Goal: Transaction & Acquisition: Purchase product/service

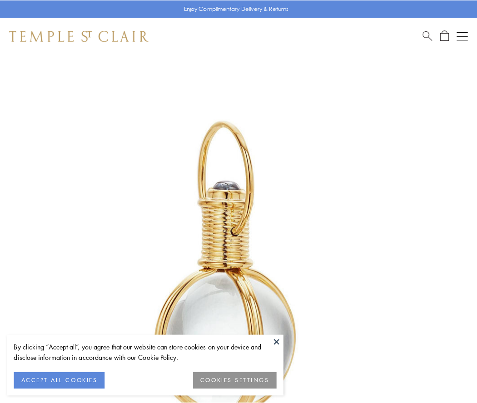
scroll to position [237, 0]
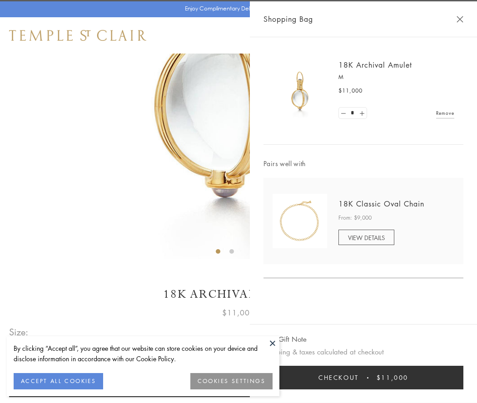
click at [363, 378] on button "Checkout $11,000" at bounding box center [363, 378] width 200 height 24
